Goal: Check status: Check status

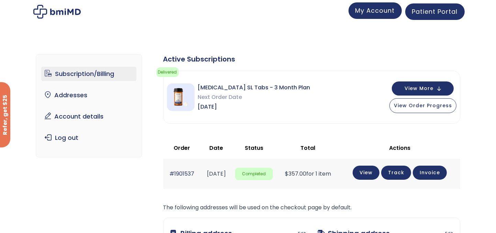
click at [367, 13] on span "My Account" at bounding box center [375, 10] width 40 height 9
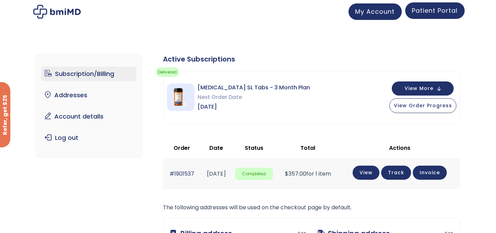
click at [427, 16] on link "Patient Portal" at bounding box center [434, 10] width 59 height 17
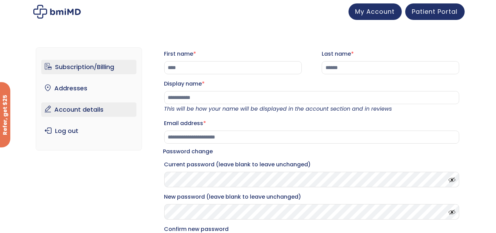
click at [68, 67] on link "Subscription/Billing" at bounding box center [88, 67] width 95 height 14
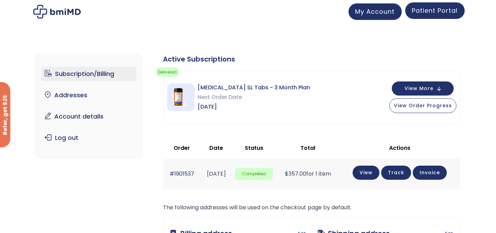
click at [436, 11] on span "Patient Portal" at bounding box center [435, 10] width 46 height 9
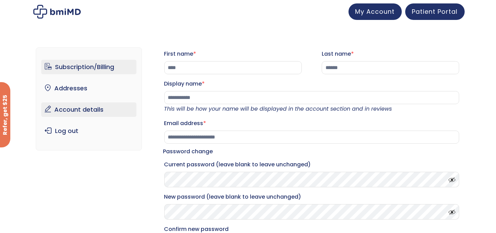
click at [82, 66] on link "Subscription/Billing" at bounding box center [88, 67] width 95 height 14
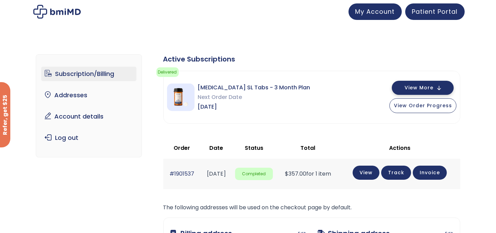
click at [415, 86] on span "View More" at bounding box center [419, 88] width 29 height 4
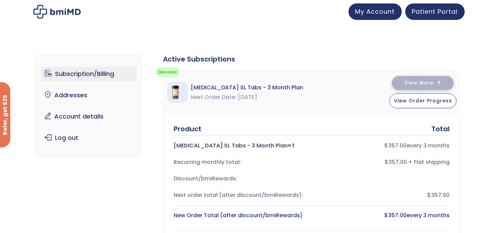
click at [413, 81] on span "View More" at bounding box center [419, 83] width 29 height 4
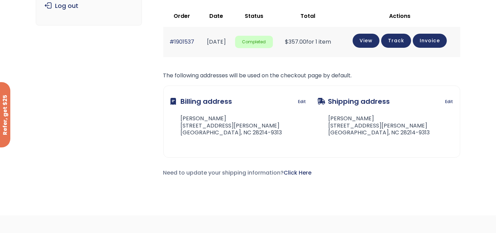
scroll to position [241, 0]
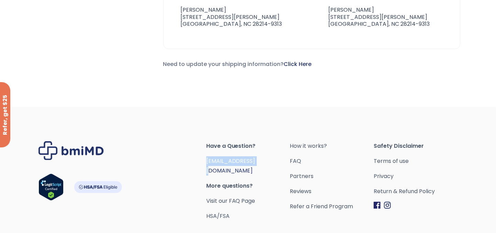
drag, startPoint x: 269, startPoint y: 162, endPoint x: 211, endPoint y: 162, distance: 58.1
click at [208, 163] on span "[EMAIL_ADDRESS][DOMAIN_NAME]" at bounding box center [248, 165] width 84 height 19
drag, startPoint x: 211, startPoint y: 161, endPoint x: 200, endPoint y: 162, distance: 10.7
click at [201, 162] on div "Footer" at bounding box center [123, 181] width 168 height 80
drag, startPoint x: 210, startPoint y: 162, endPoint x: 263, endPoint y: 162, distance: 52.3
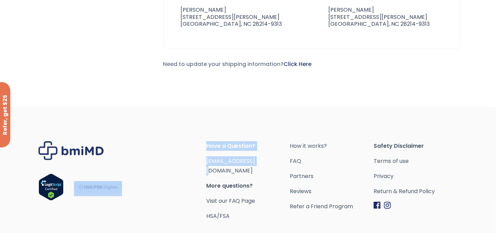
click at [263, 162] on div "Have a Question? orders@bmiMD.com More questions? Visit our FAQ Page HSA/FSA Ho…" at bounding box center [248, 181] width 419 height 80
click at [254, 163] on link "[EMAIL_ADDRESS][DOMAIN_NAME]" at bounding box center [230, 166] width 49 height 18
click at [265, 163] on span "[EMAIL_ADDRESS][DOMAIN_NAME]" at bounding box center [248, 165] width 84 height 19
drag, startPoint x: 265, startPoint y: 163, endPoint x: 206, endPoint y: 162, distance: 59.1
click at [206, 162] on span "[EMAIL_ADDRESS][DOMAIN_NAME]" at bounding box center [248, 165] width 84 height 19
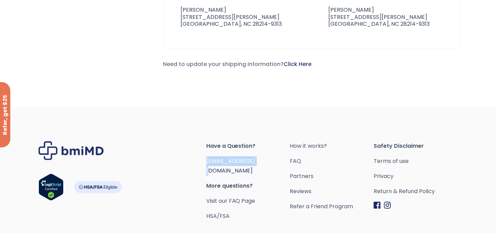
copy link "[EMAIL_ADDRESS][DOMAIN_NAME]"
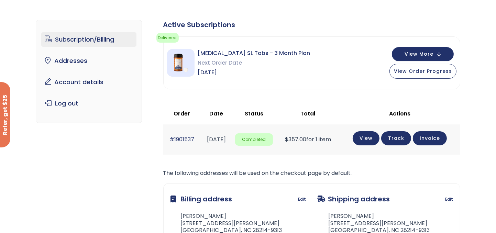
scroll to position [0, 0]
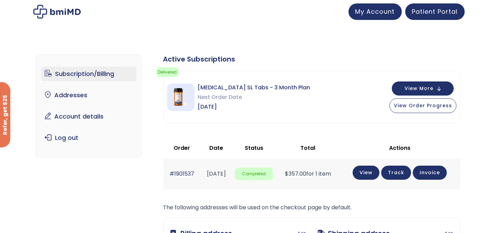
click at [54, 11] on img at bounding box center [56, 12] width 47 height 14
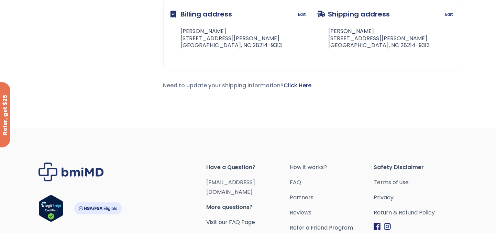
scroll to position [278, 0]
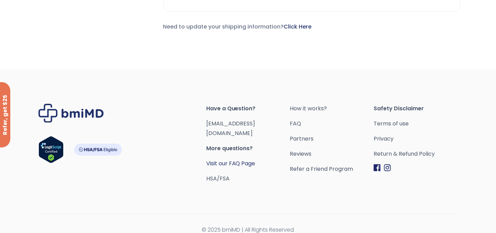
click at [250, 160] on link "Visit our FAQ Page" at bounding box center [230, 164] width 49 height 8
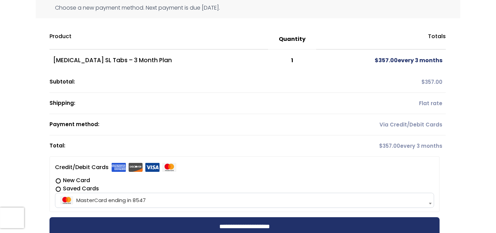
scroll to position [172, 0]
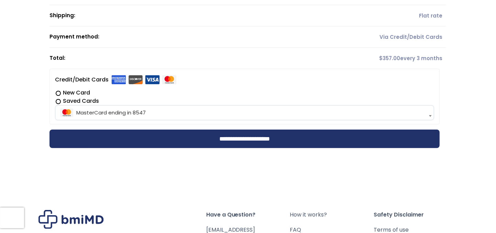
click at [59, 92] on label "New Card" at bounding box center [244, 93] width 379 height 8
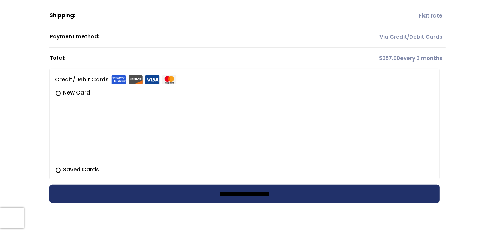
click at [224, 191] on input "**********" at bounding box center [245, 194] width 390 height 19
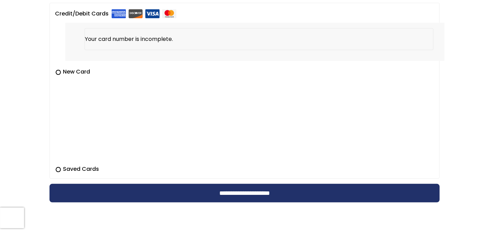
scroll to position [241, 0]
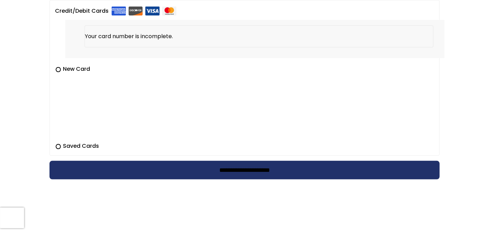
click at [196, 165] on input "**********" at bounding box center [245, 170] width 390 height 19
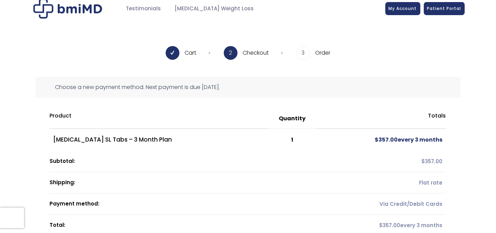
scroll to position [0, 0]
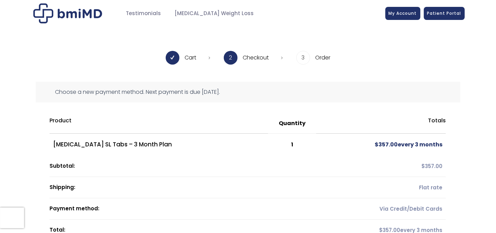
click at [55, 11] on img at bounding box center [67, 13] width 69 height 20
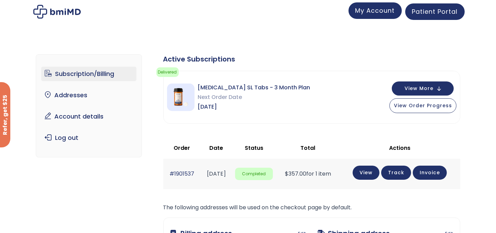
click at [380, 14] on span "My Account" at bounding box center [375, 10] width 40 height 9
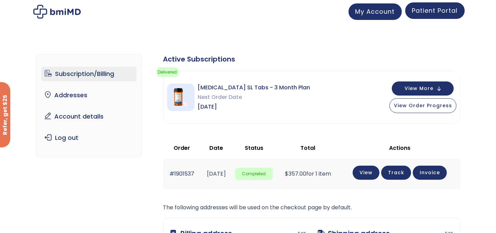
click at [432, 13] on span "Patient Portal" at bounding box center [435, 10] width 46 height 9
click at [418, 87] on span "View More" at bounding box center [419, 88] width 29 height 4
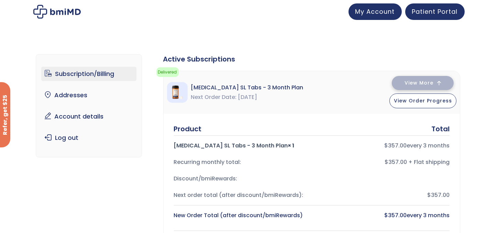
click at [419, 81] on span "View More" at bounding box center [419, 83] width 29 height 4
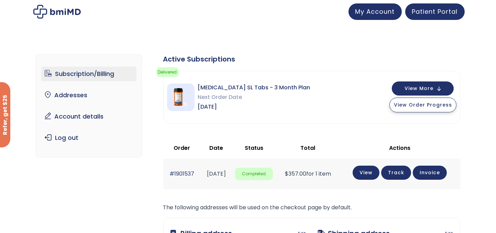
click at [419, 105] on span "View Order Progress" at bounding box center [423, 104] width 58 height 7
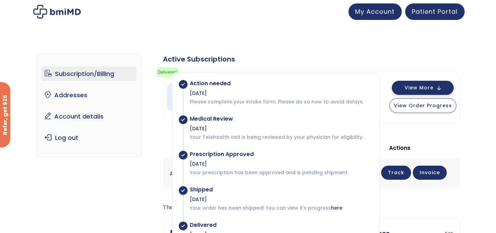
click at [429, 86] on span "View More" at bounding box center [419, 88] width 29 height 4
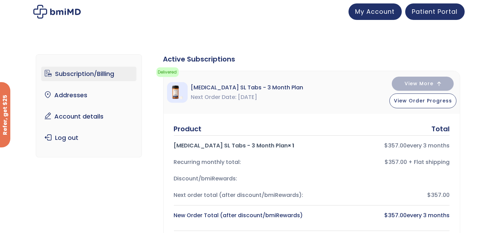
click at [42, 13] on img at bounding box center [56, 12] width 47 height 14
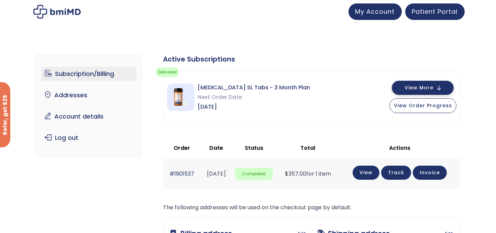
click at [437, 87] on button "View More" at bounding box center [423, 88] width 62 height 14
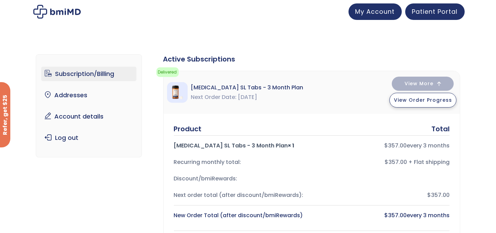
click at [428, 98] on span "View Order Progress" at bounding box center [423, 100] width 58 height 7
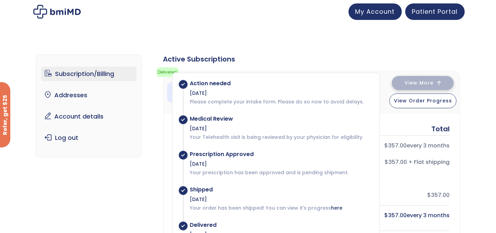
click at [428, 83] on span "View More" at bounding box center [419, 83] width 29 height 4
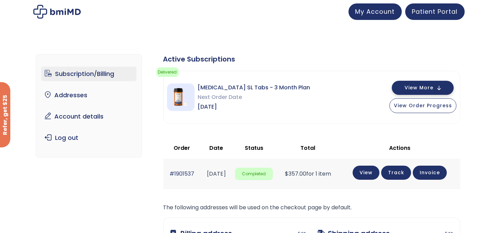
click at [430, 87] on span "View More" at bounding box center [419, 88] width 29 height 4
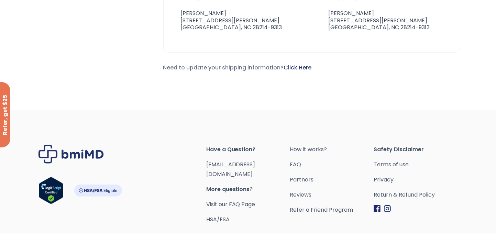
scroll to position [481, 0]
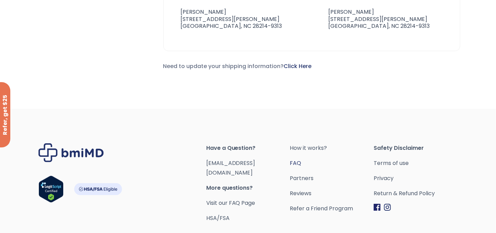
click at [299, 162] on link "FAQ" at bounding box center [332, 163] width 84 height 10
